Goal: Information Seeking & Learning: Learn about a topic

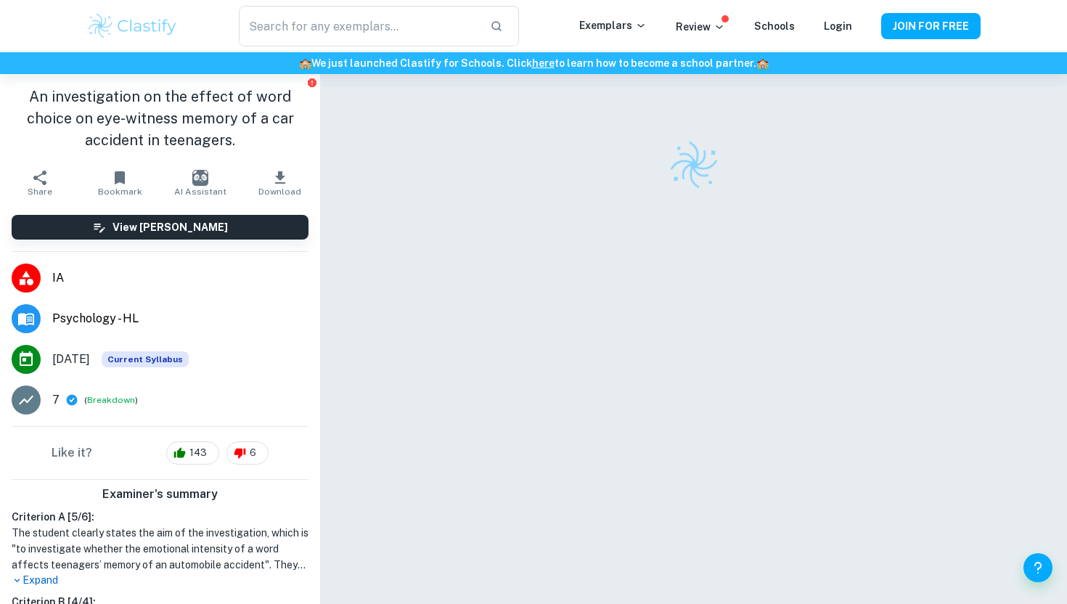
scroll to position [74, 0]
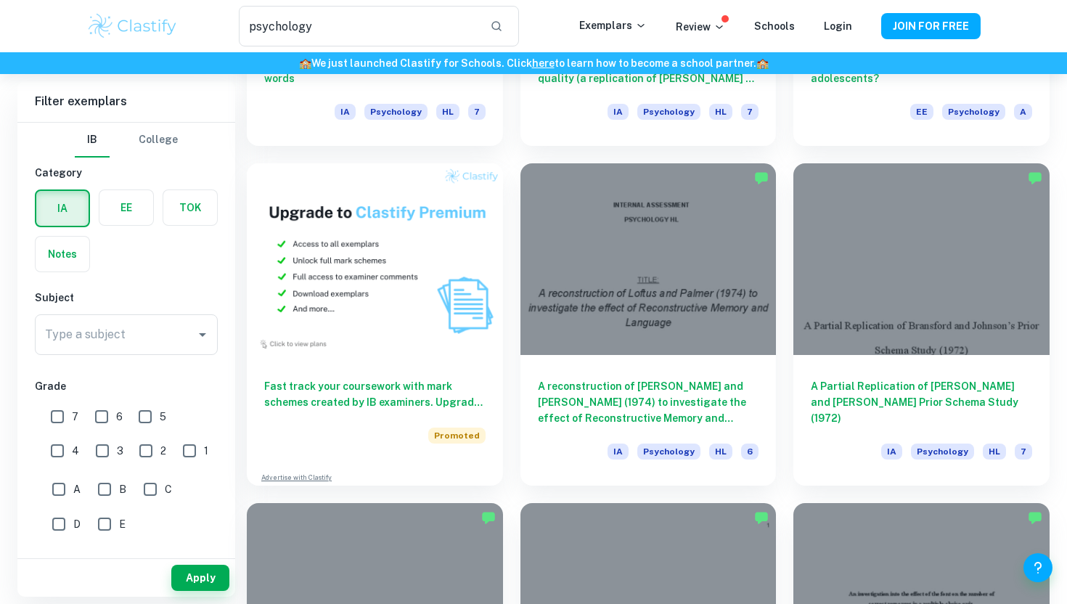
scroll to position [755, 0]
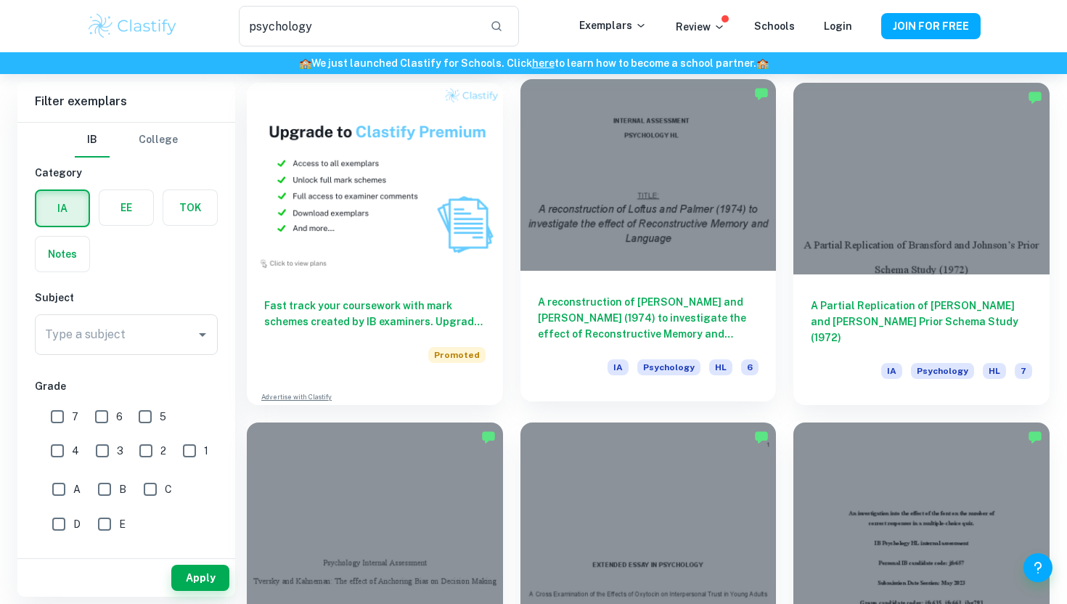
click at [646, 180] on div at bounding box center [648, 175] width 256 height 192
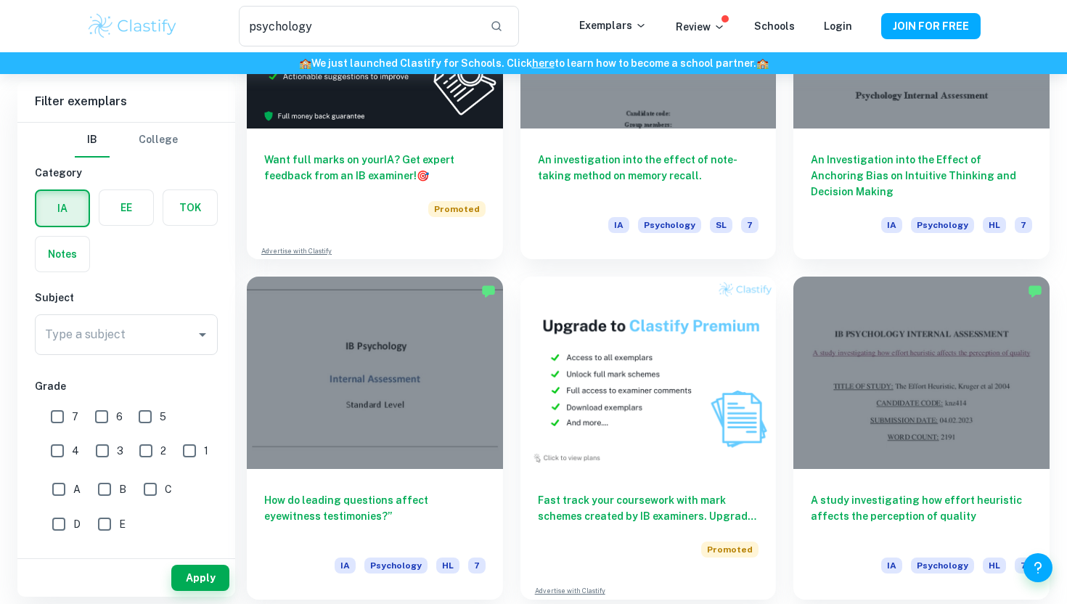
scroll to position [2262, 0]
click at [404, 22] on input "psychology" at bounding box center [358, 26] width 239 height 41
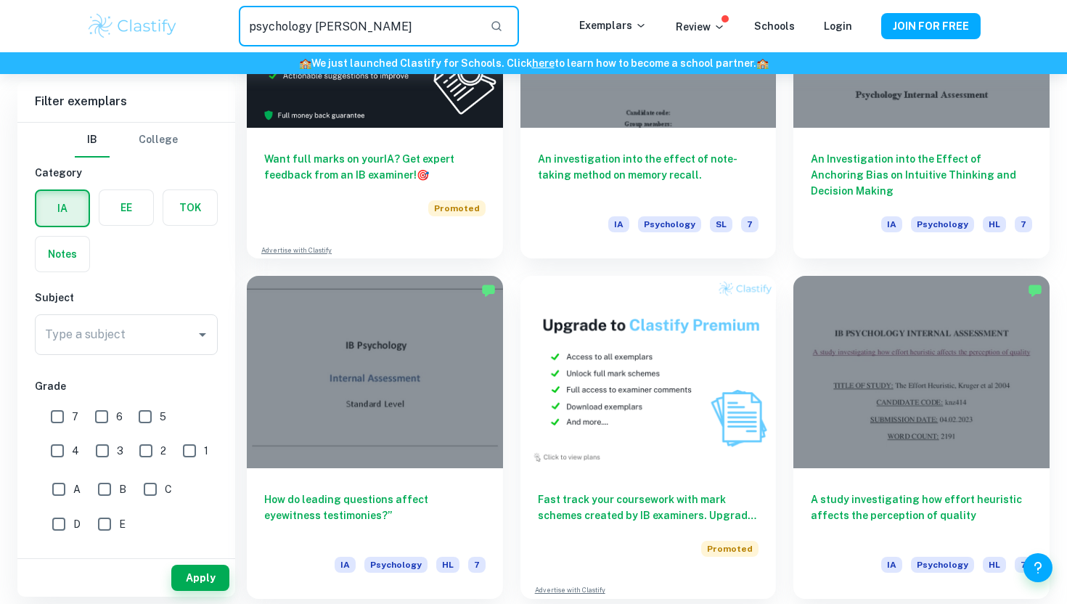
type input "psychology loftus"
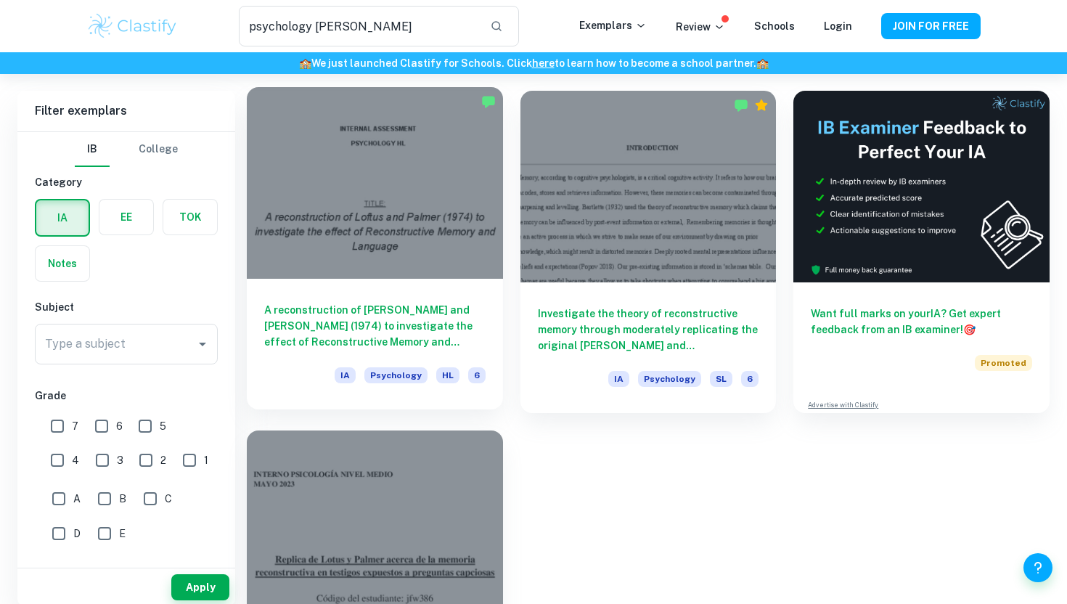
scroll to position [211, 0]
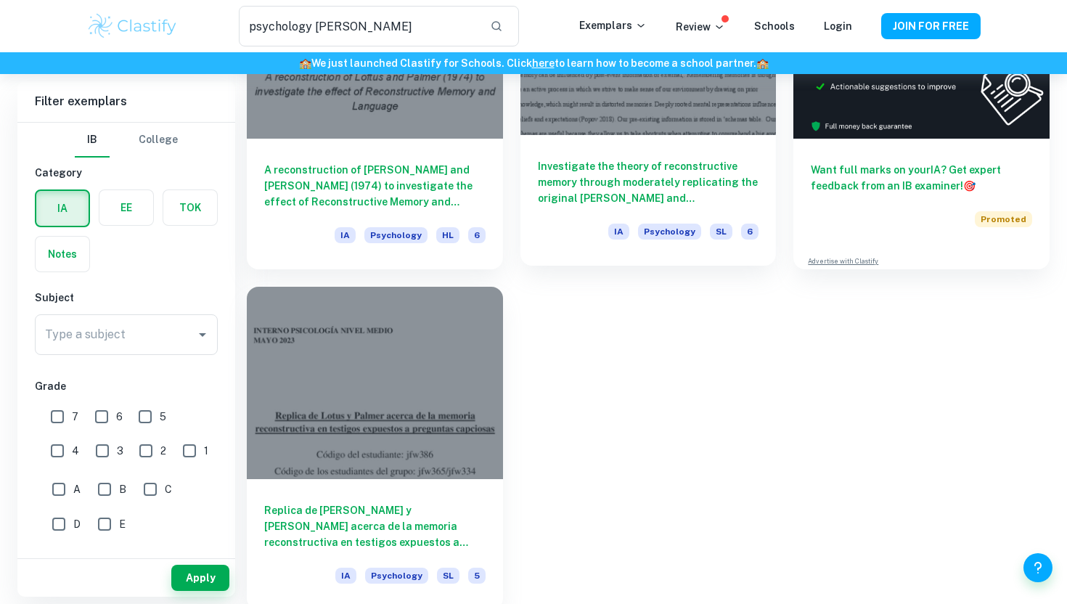
click at [612, 139] on div "Investigate the theory of reconstructive memory through moderately replicating …" at bounding box center [648, 200] width 256 height 131
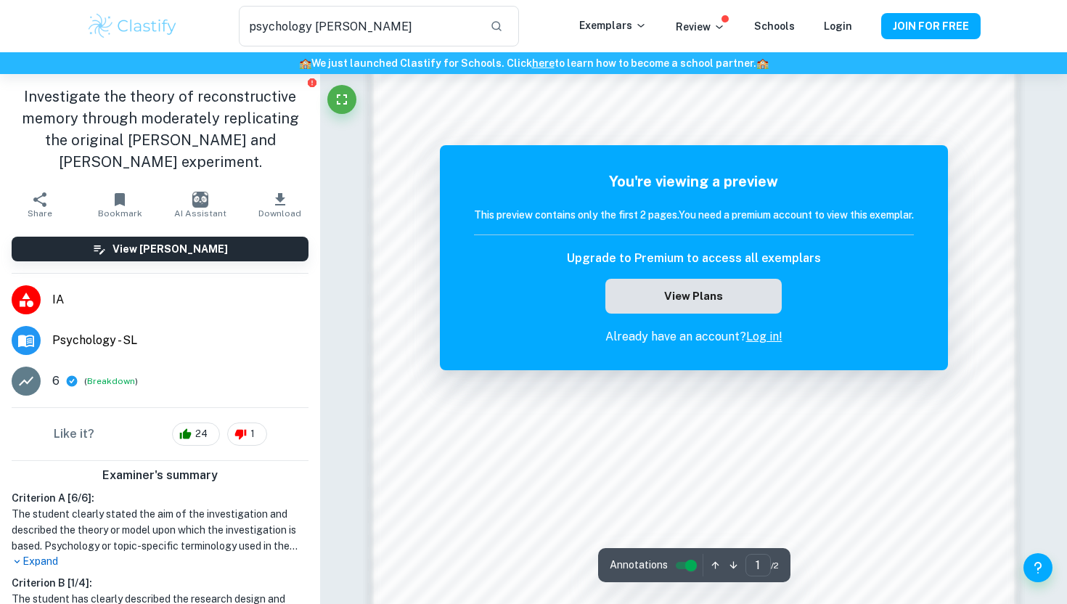
scroll to position [752, 0]
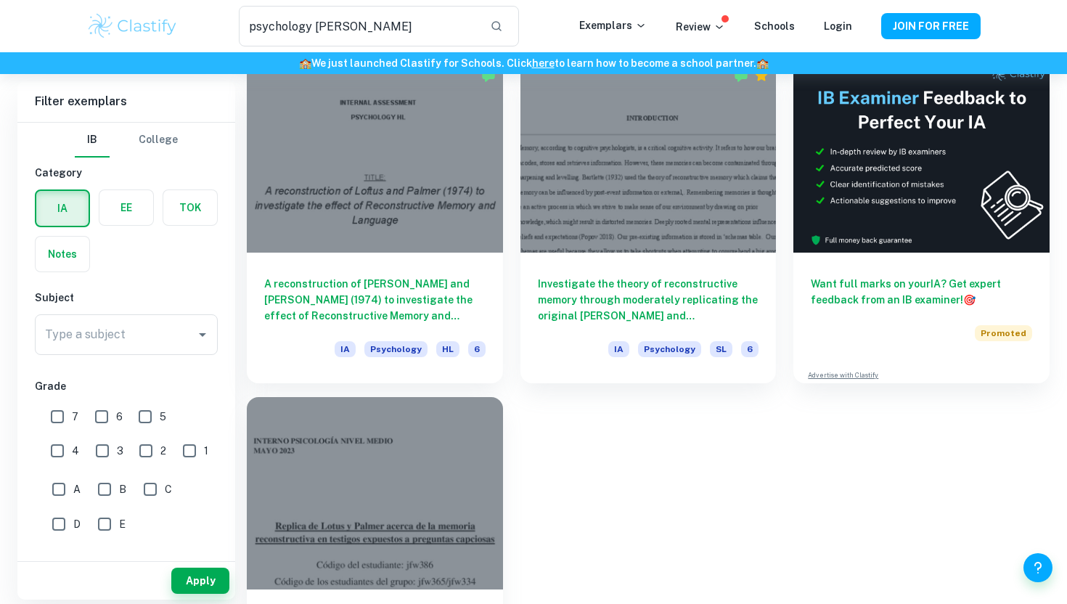
scroll to position [86, 0]
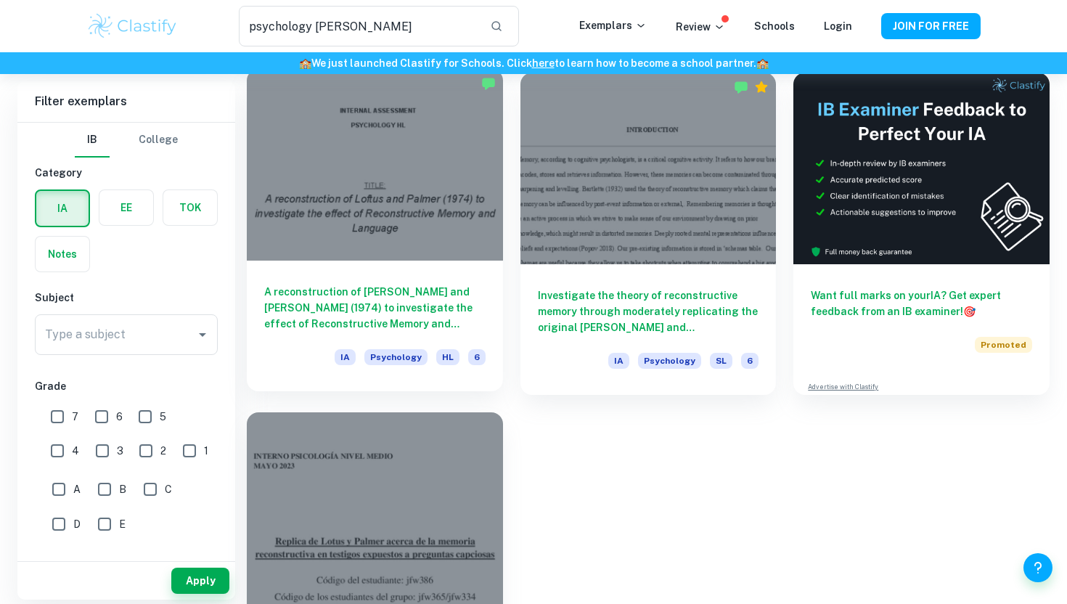
click at [398, 186] on div at bounding box center [375, 165] width 256 height 192
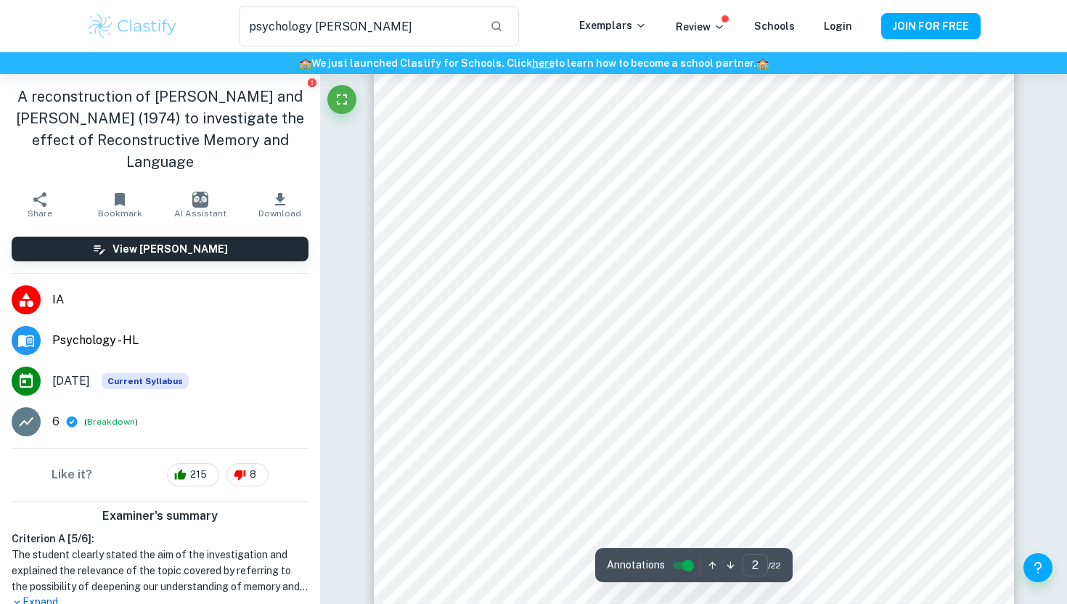
scroll to position [933, 0]
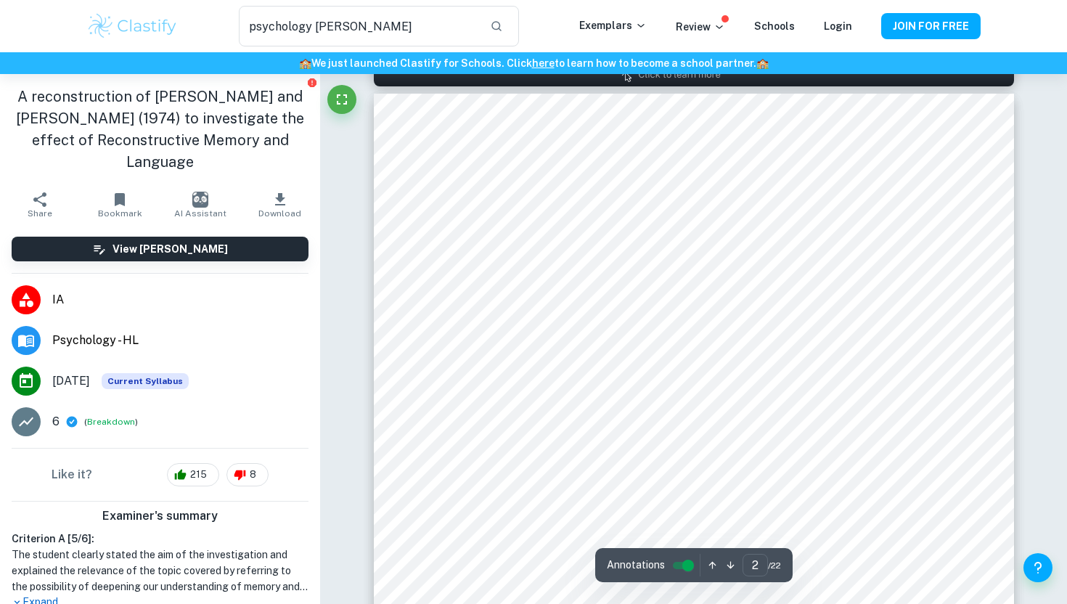
type input "1"
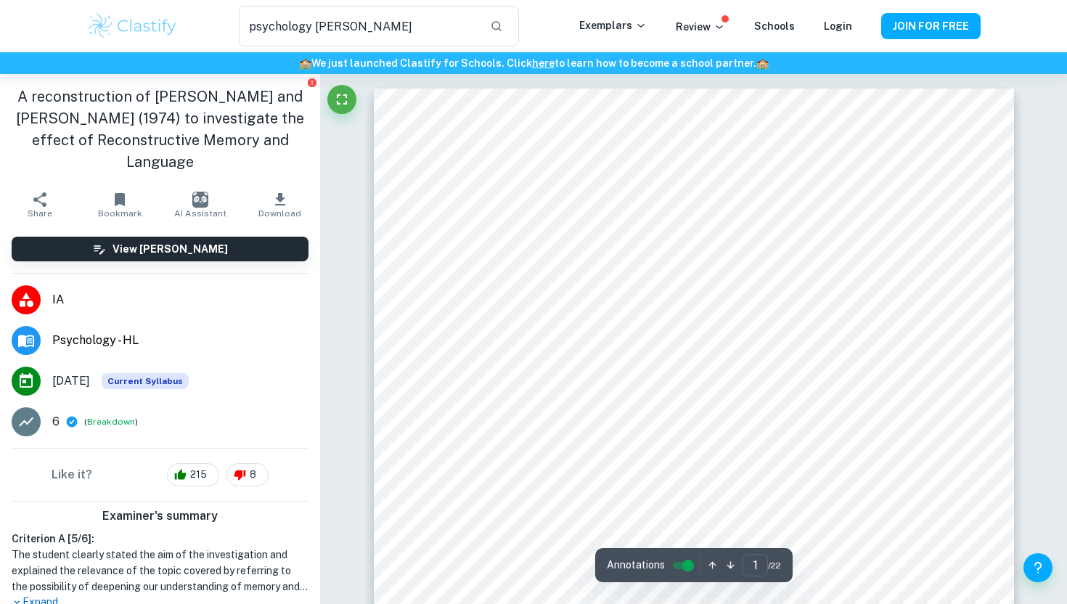
scroll to position [1, 0]
